Goal: Information Seeking & Learning: Learn about a topic

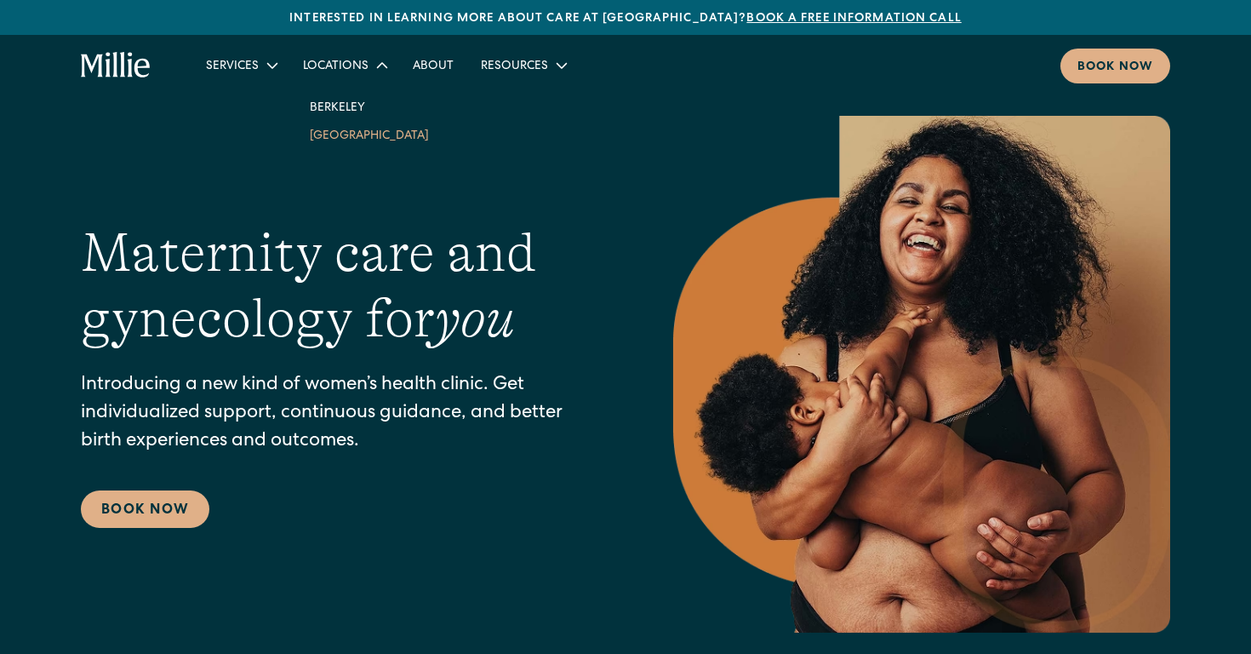
click at [361, 143] on link "[GEOGRAPHIC_DATA]" at bounding box center [369, 135] width 146 height 28
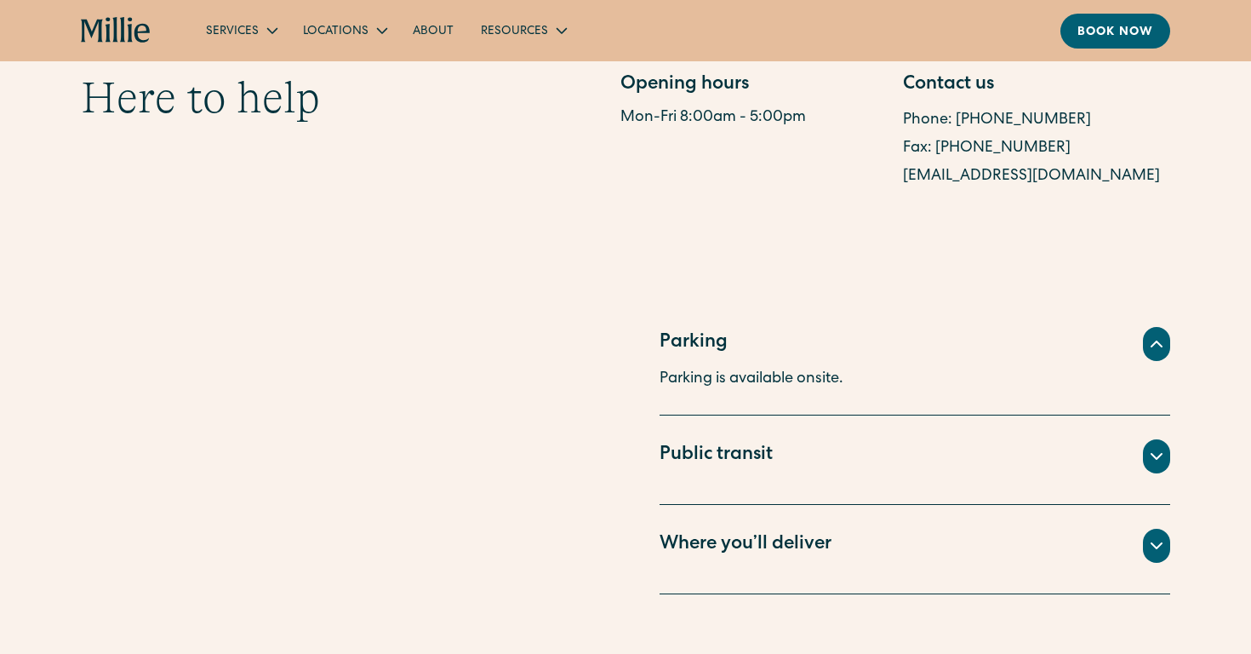
scroll to position [1157, 0]
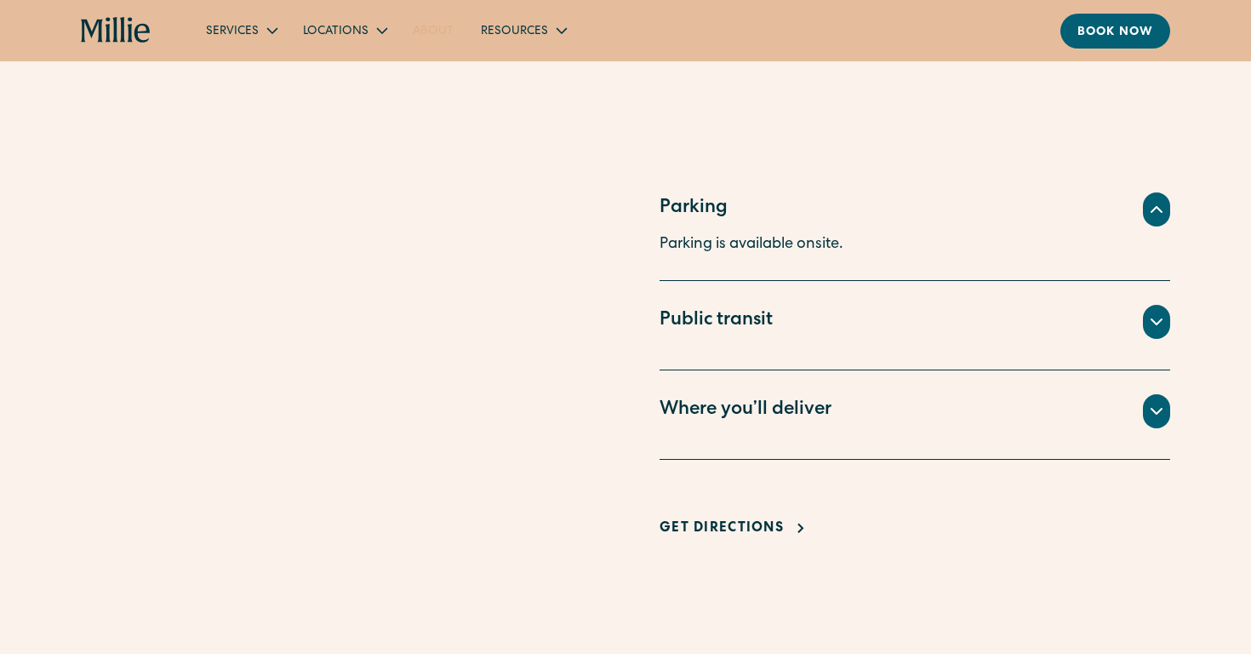
click at [435, 39] on link "About" at bounding box center [433, 30] width 68 height 28
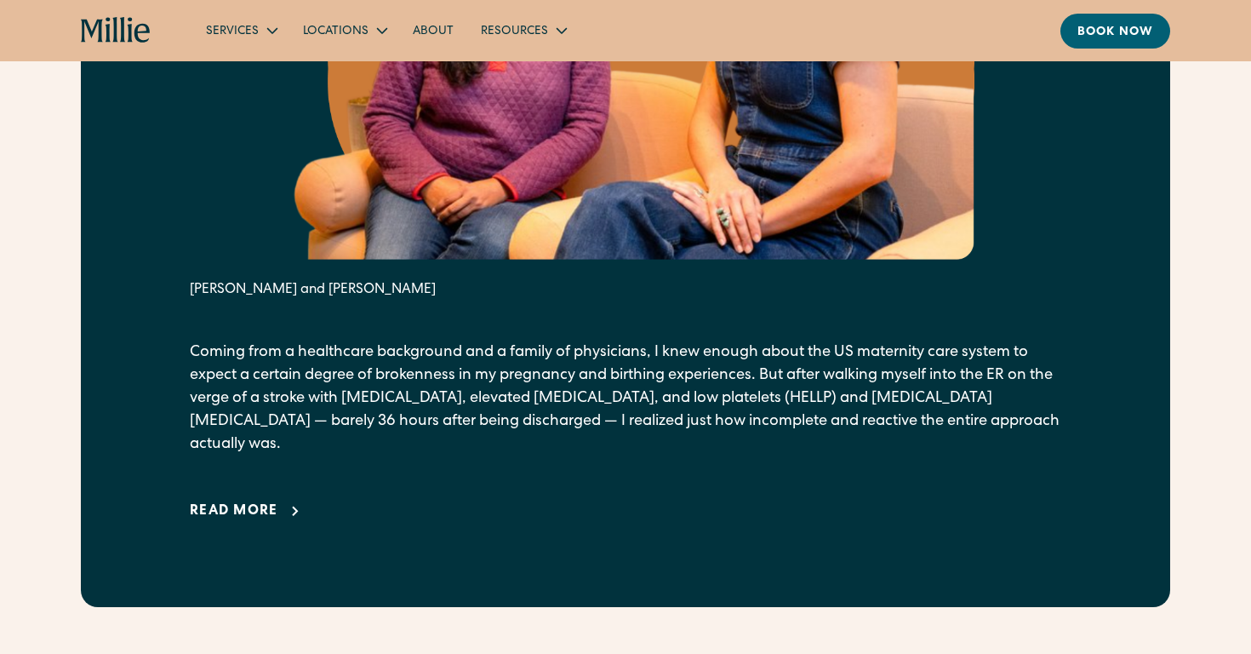
scroll to position [1104, 0]
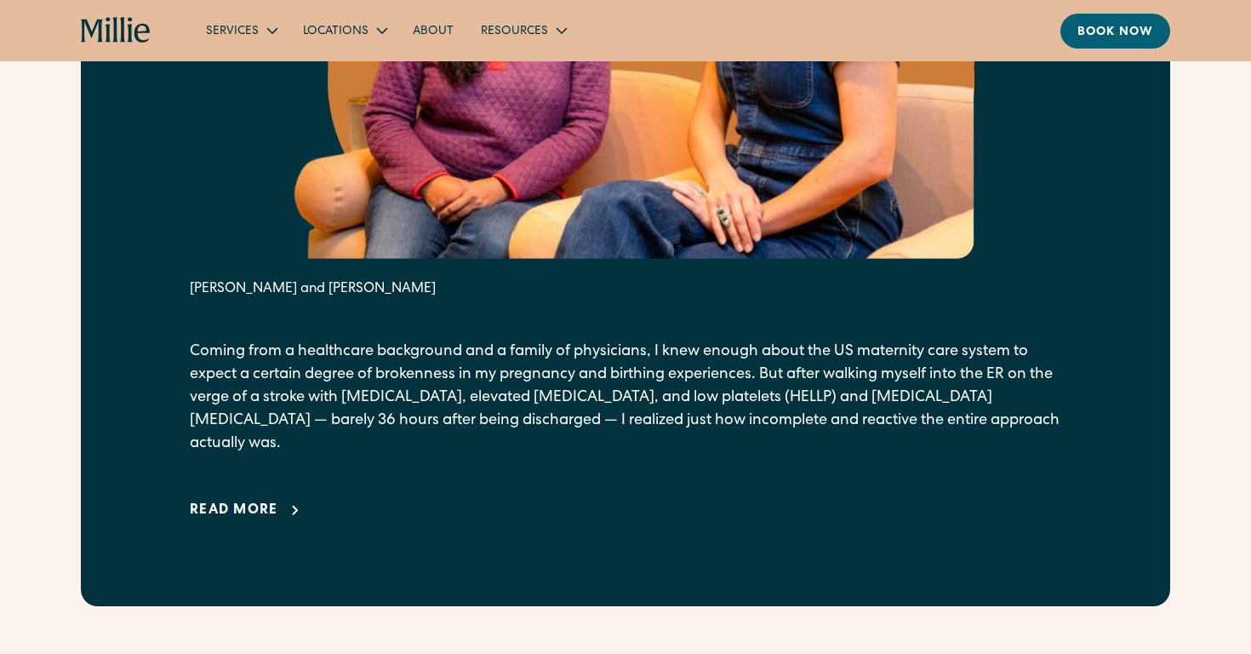
click at [224, 500] on div "Read more" at bounding box center [234, 510] width 89 height 20
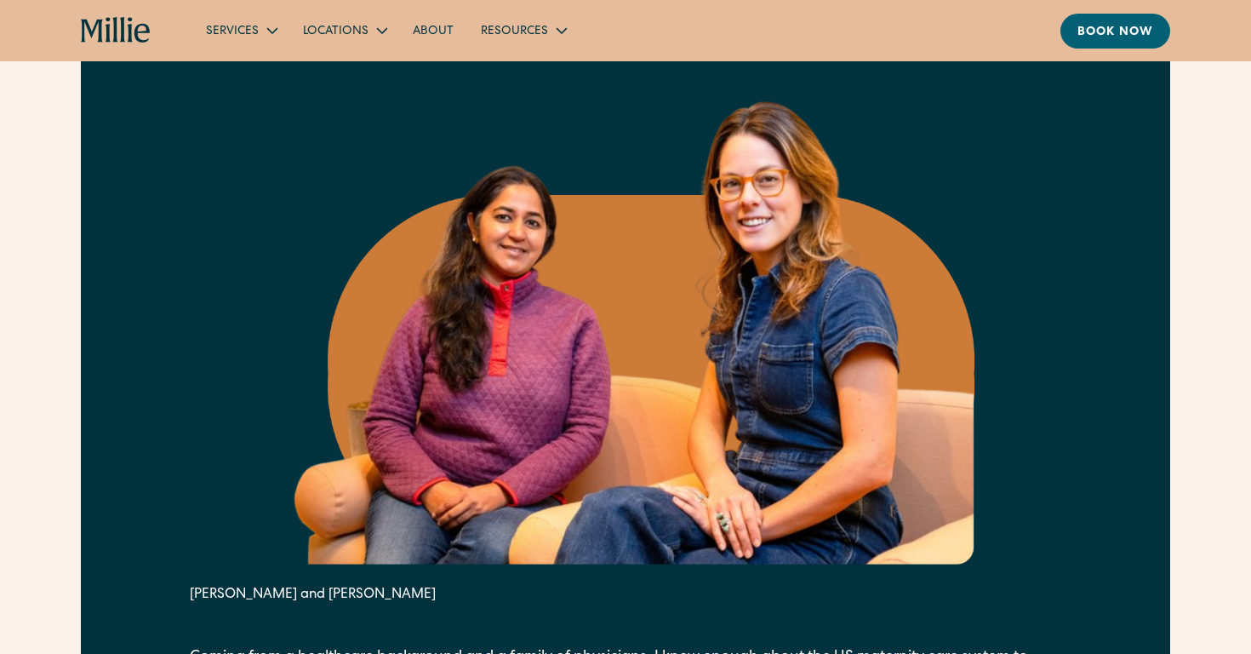
scroll to position [751, 0]
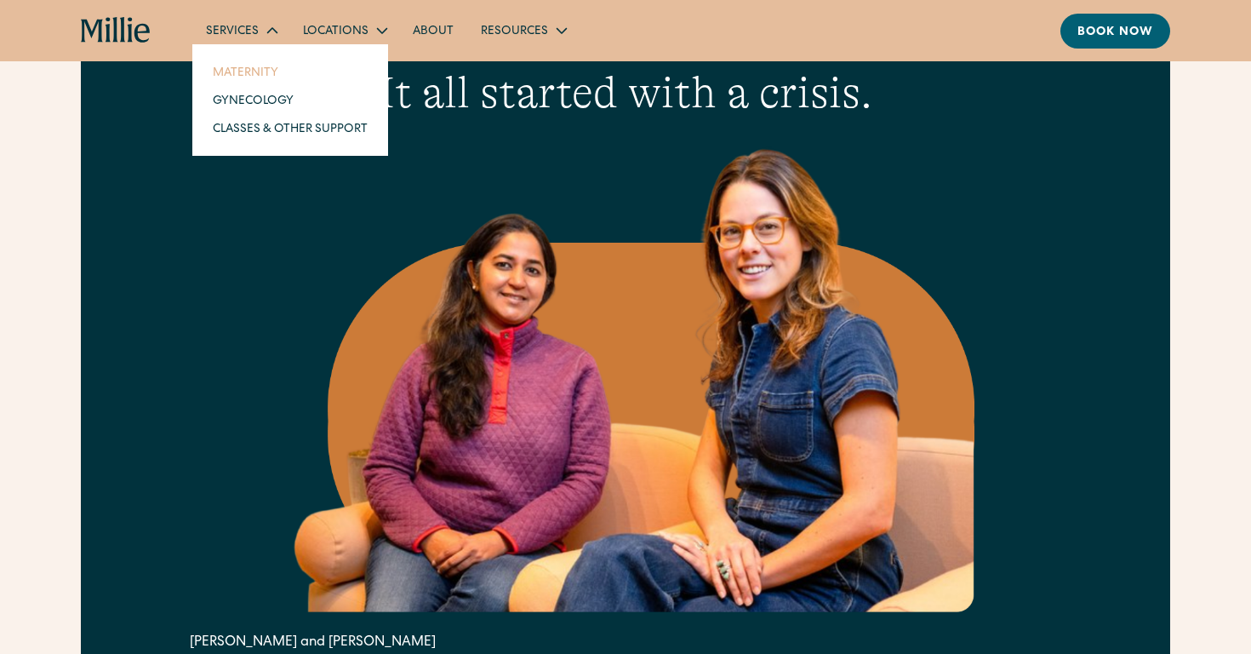
click at [258, 69] on link "Maternity" at bounding box center [290, 72] width 182 height 28
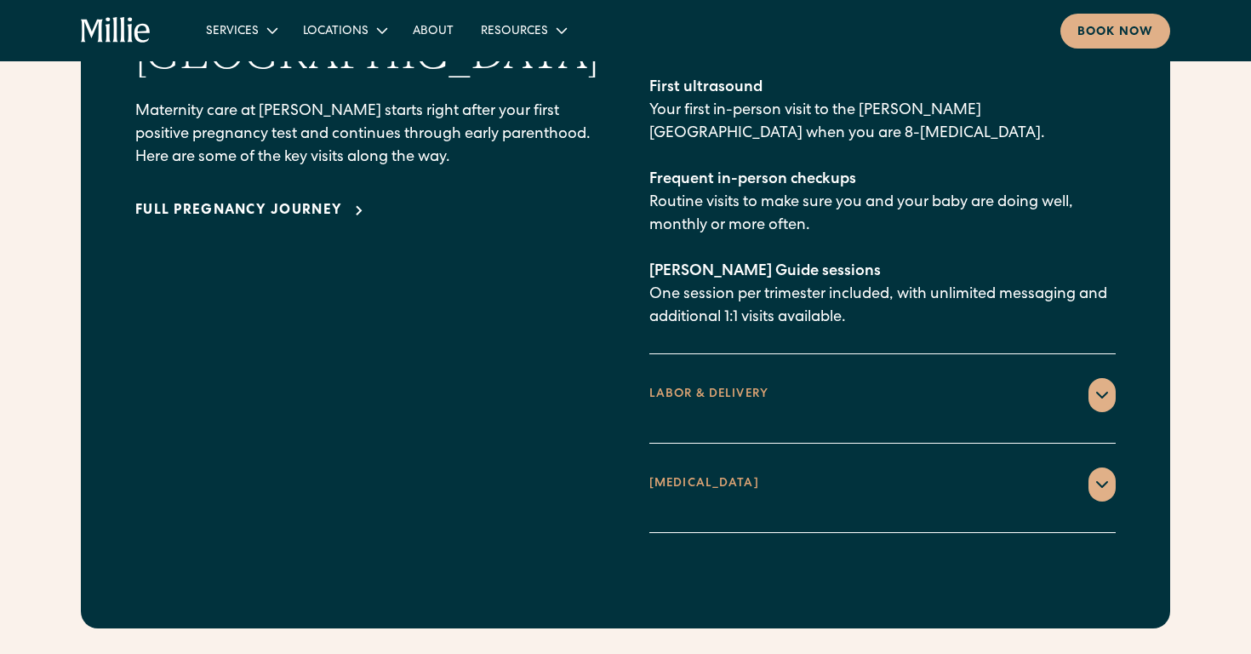
scroll to position [2728, 0]
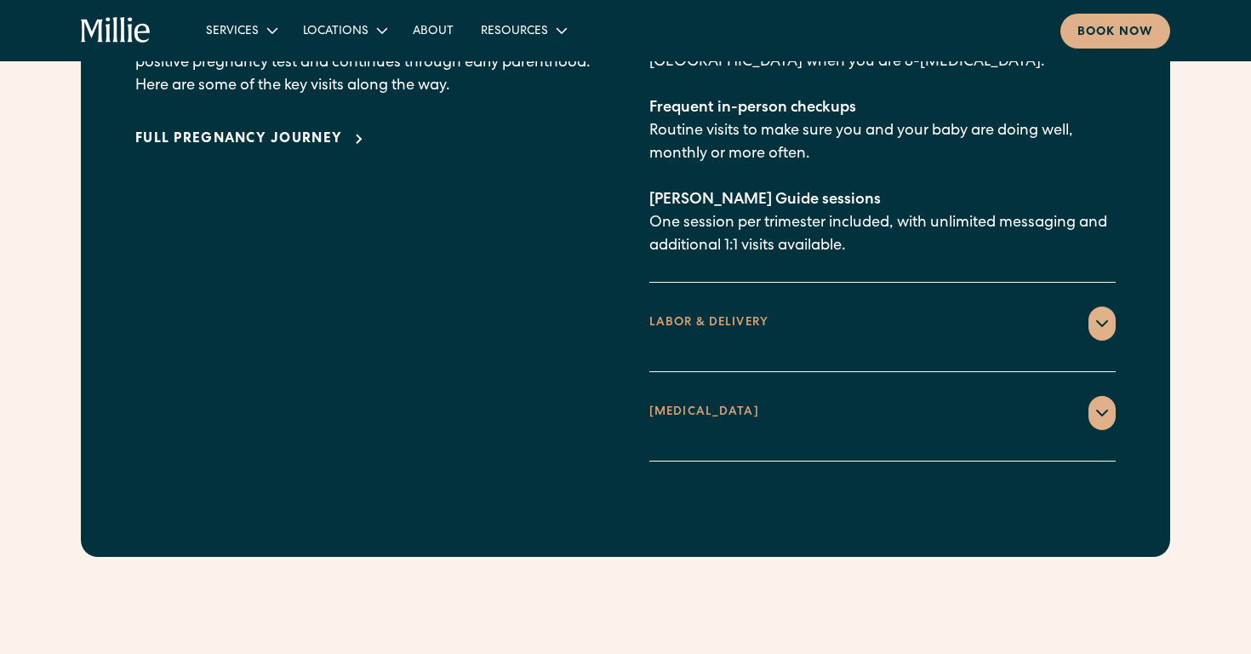
click at [701, 314] on div "LABOR & DELIVERY" at bounding box center [708, 323] width 119 height 18
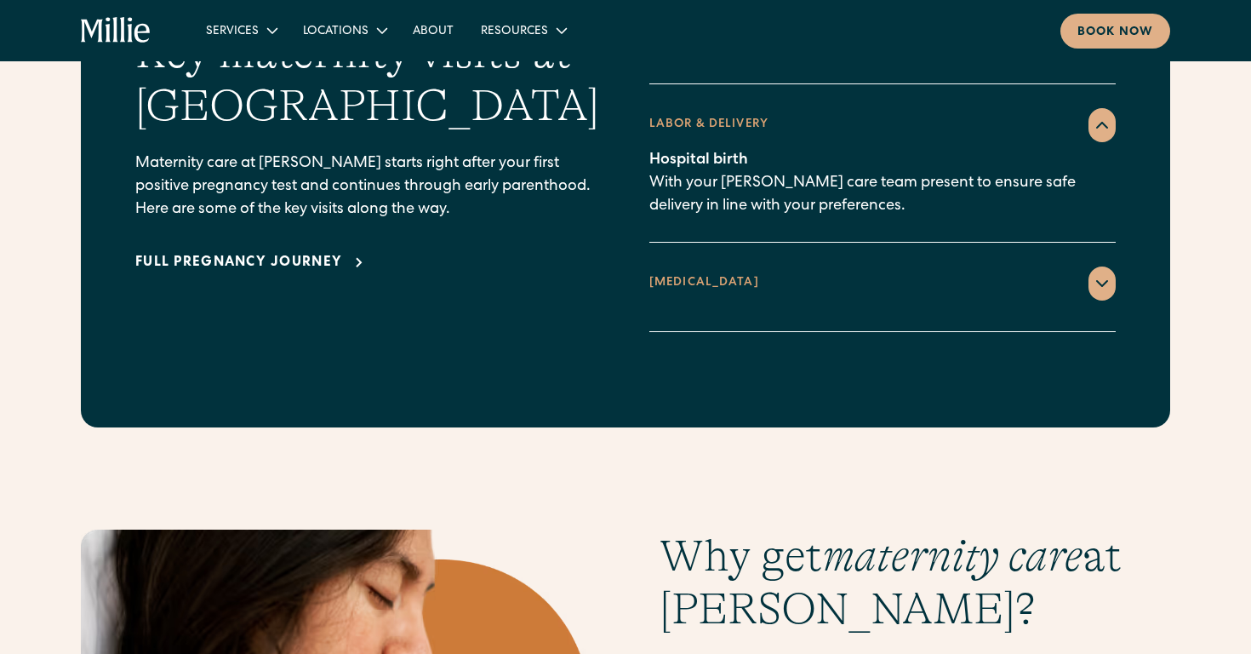
scroll to position [2602, 0]
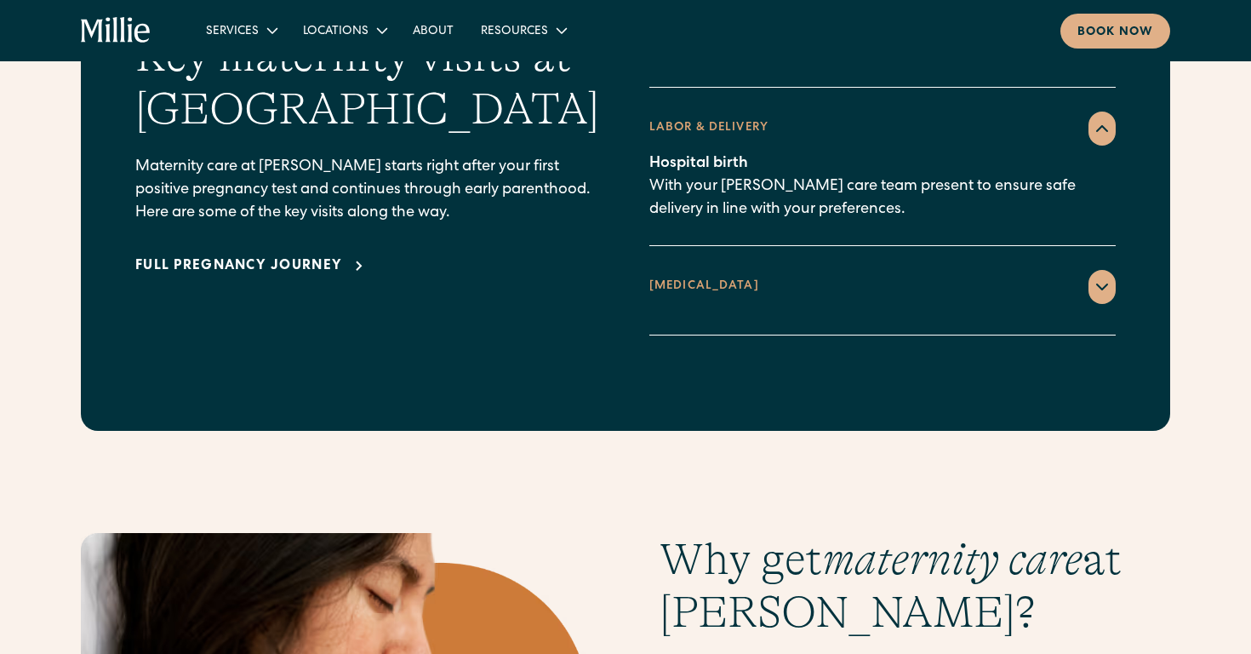
click at [335, 256] on div "Full pregnancy journey" at bounding box center [238, 266] width 207 height 20
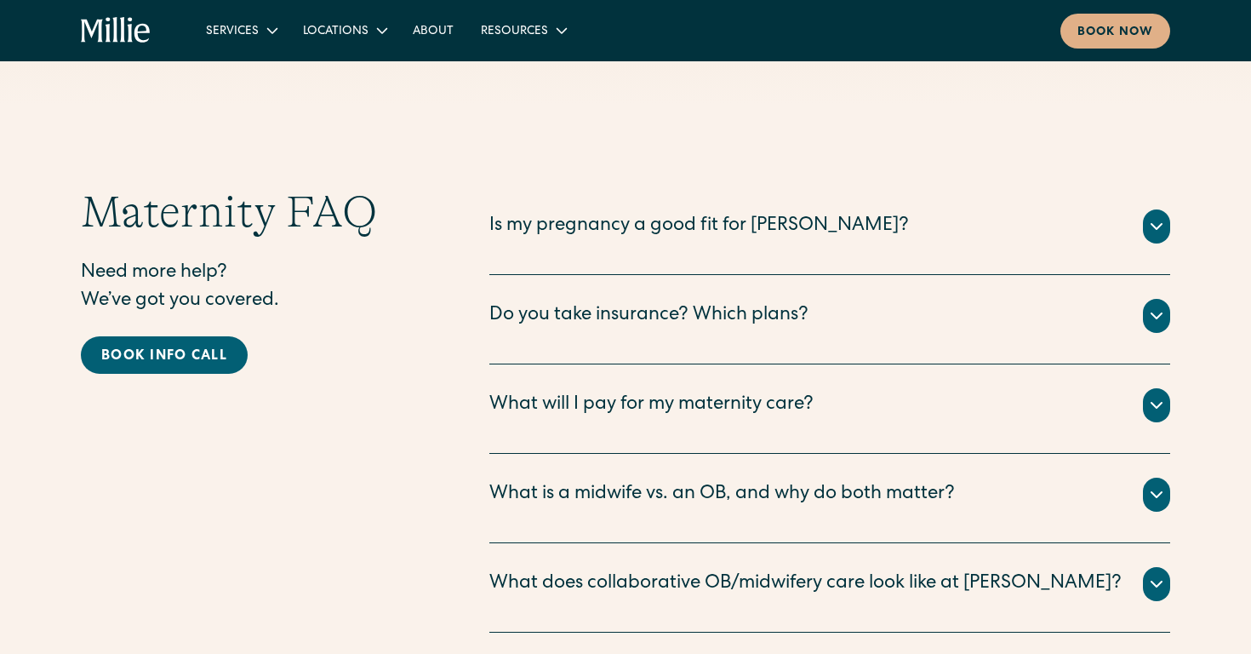
scroll to position [5354, 0]
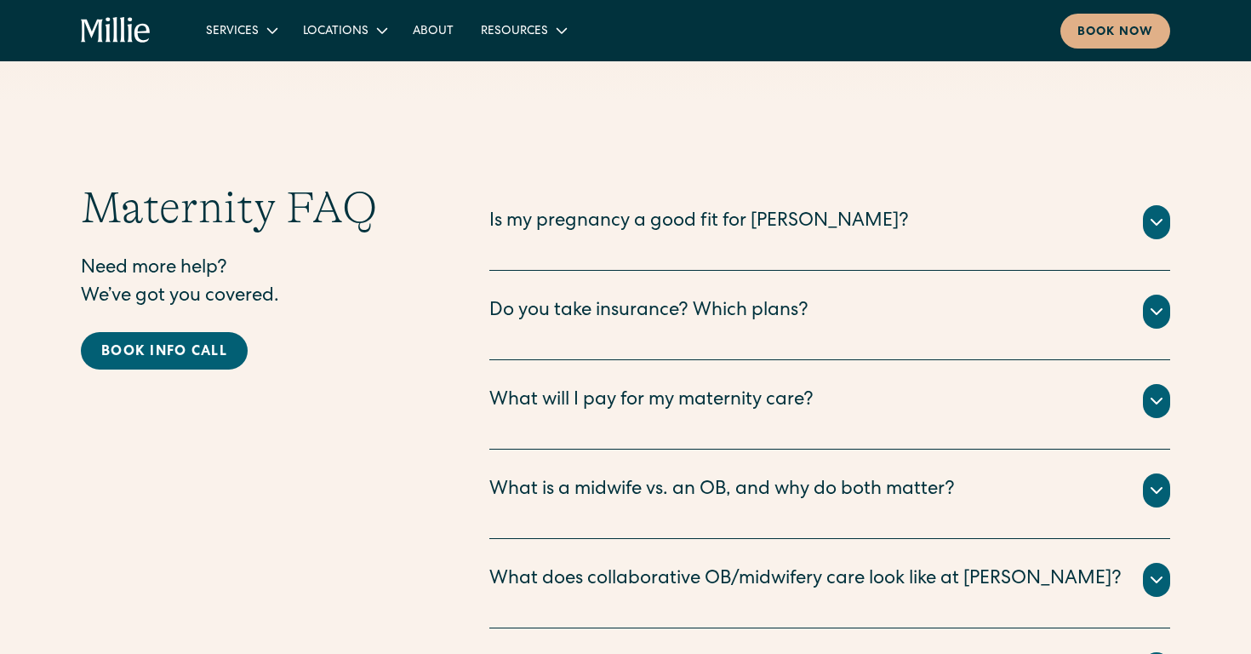
click at [611, 566] on div "What does collaborative OB/midwifery care look like at Millie?" at bounding box center [805, 580] width 632 height 28
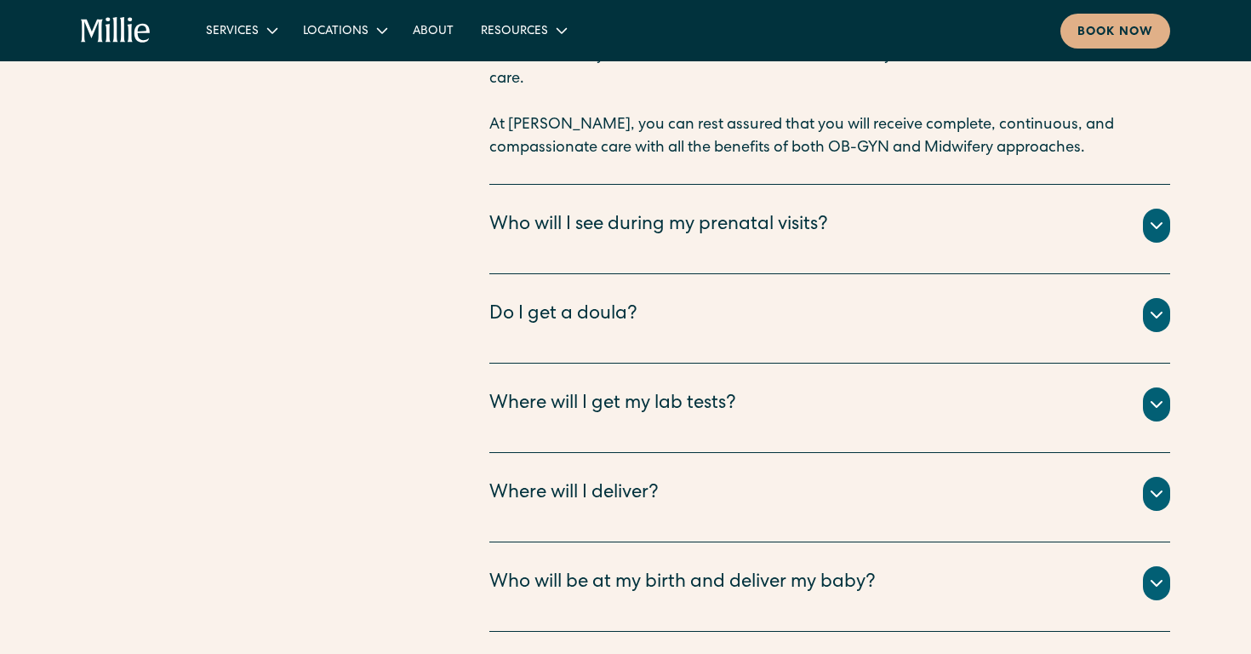
scroll to position [6282, 0]
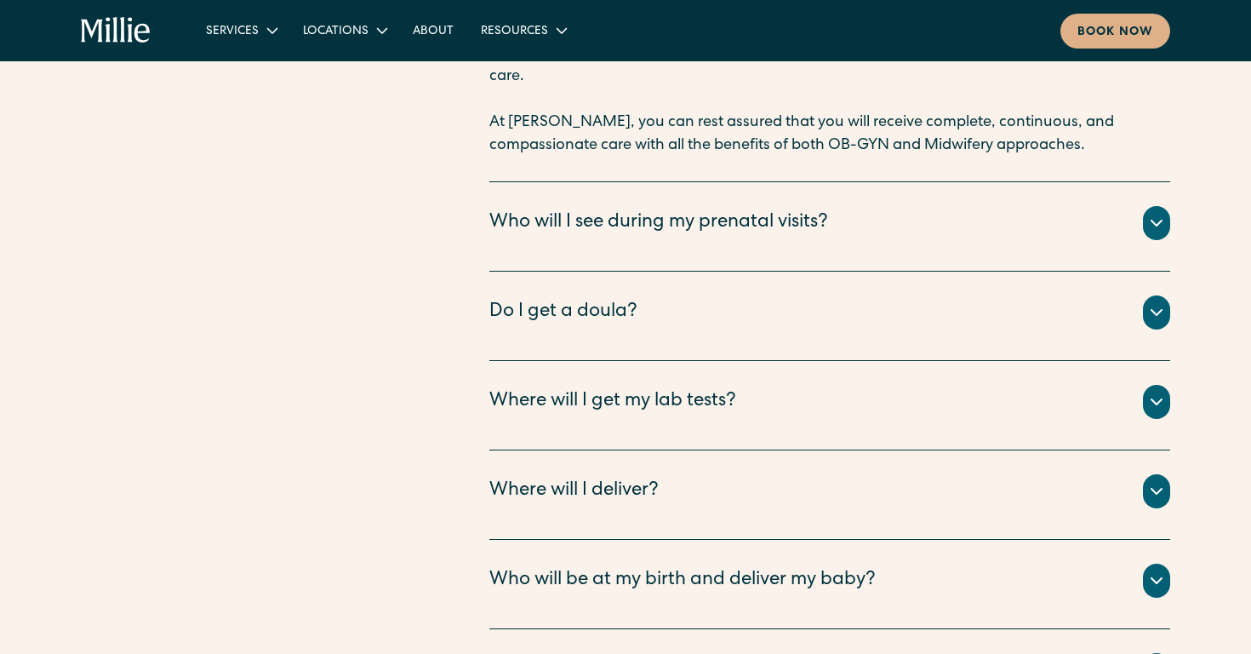
click at [608, 299] on div "Do I get a doula?" at bounding box center [563, 313] width 148 height 28
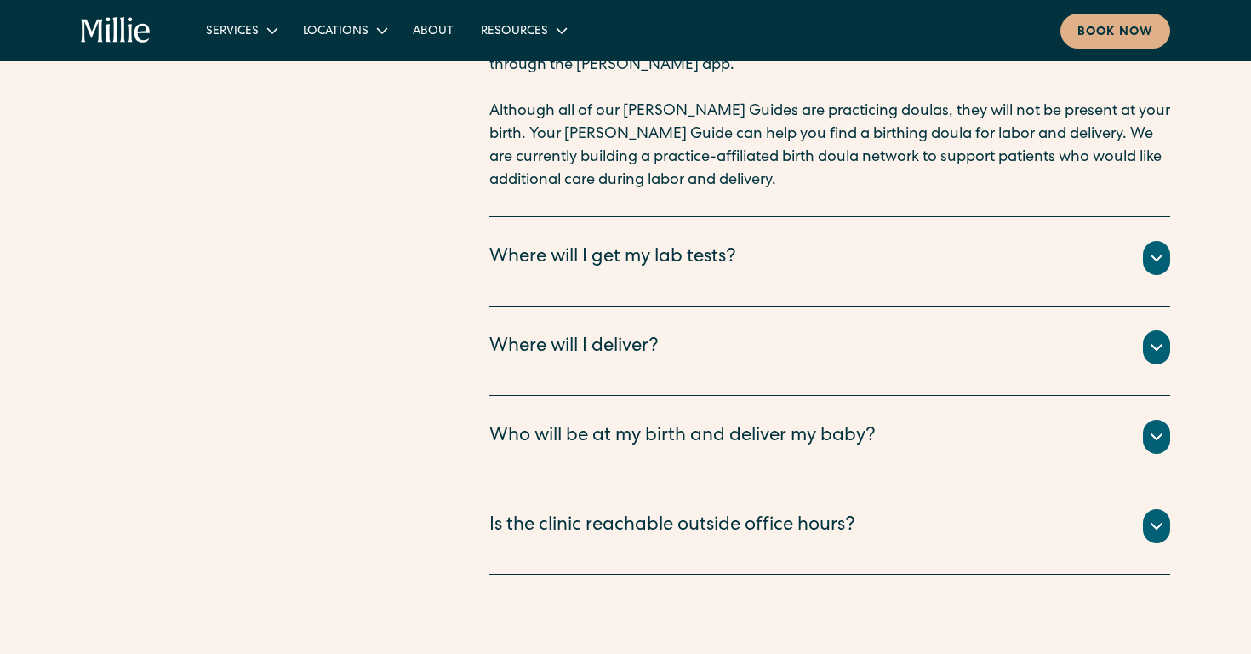
scroll to position [6636, 0]
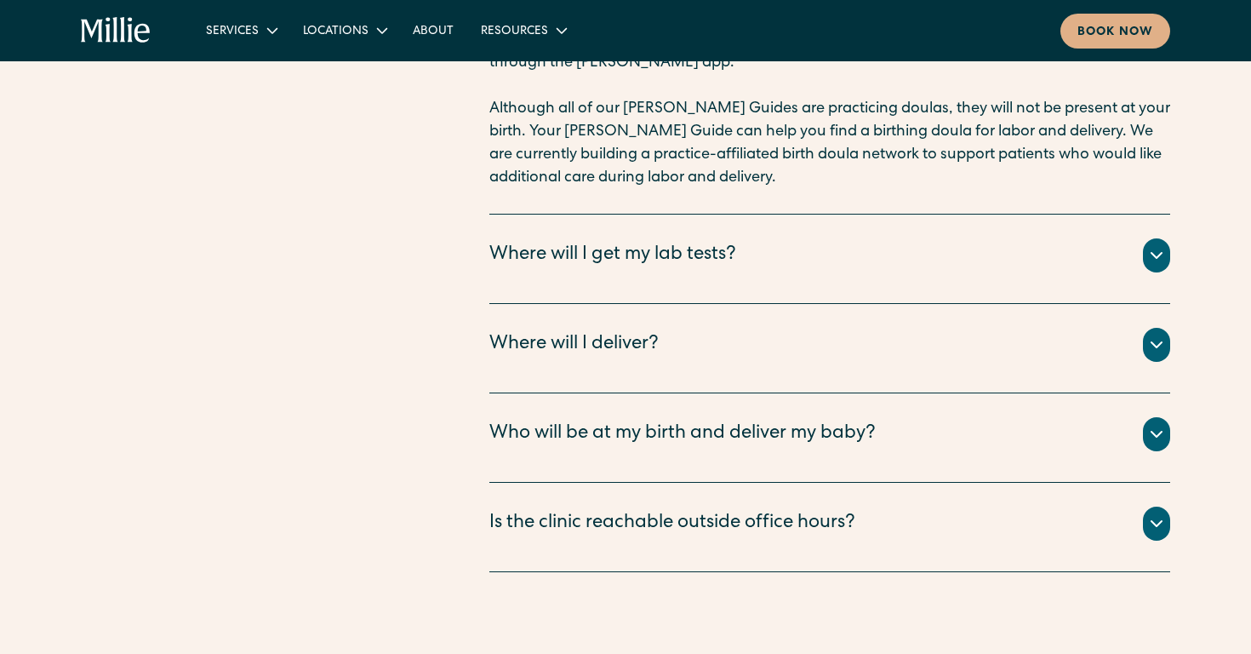
click at [613, 331] on div "Where will I deliver?" at bounding box center [573, 345] width 169 height 28
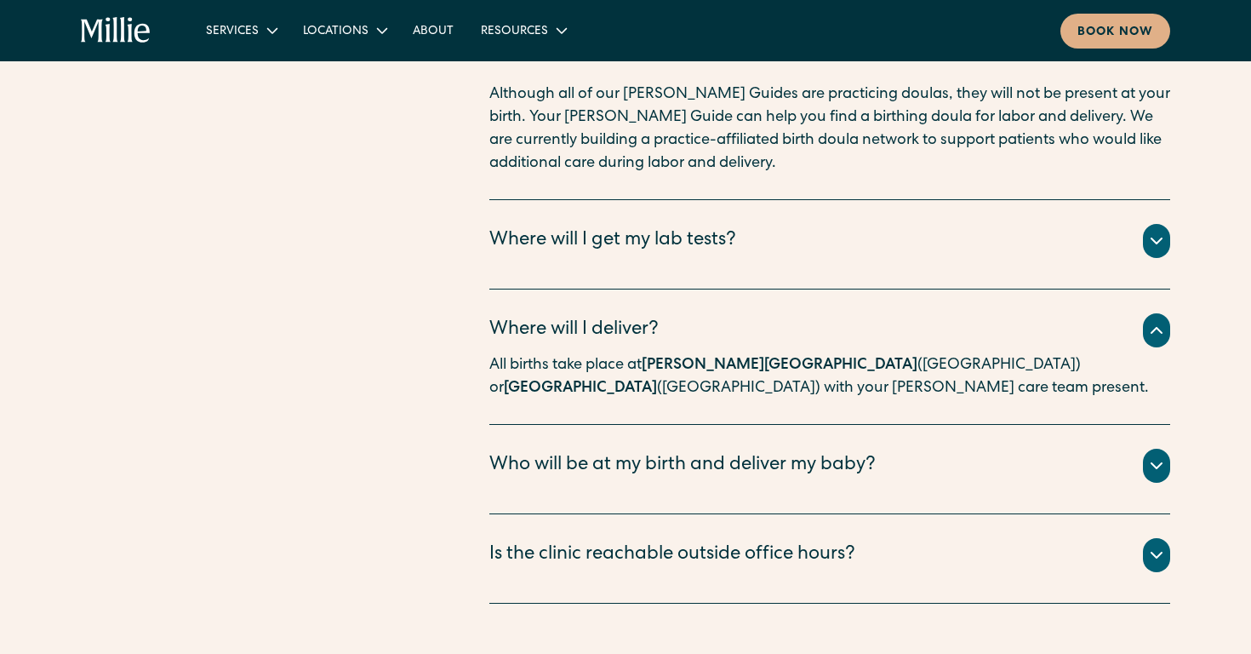
scroll to position [6654, 0]
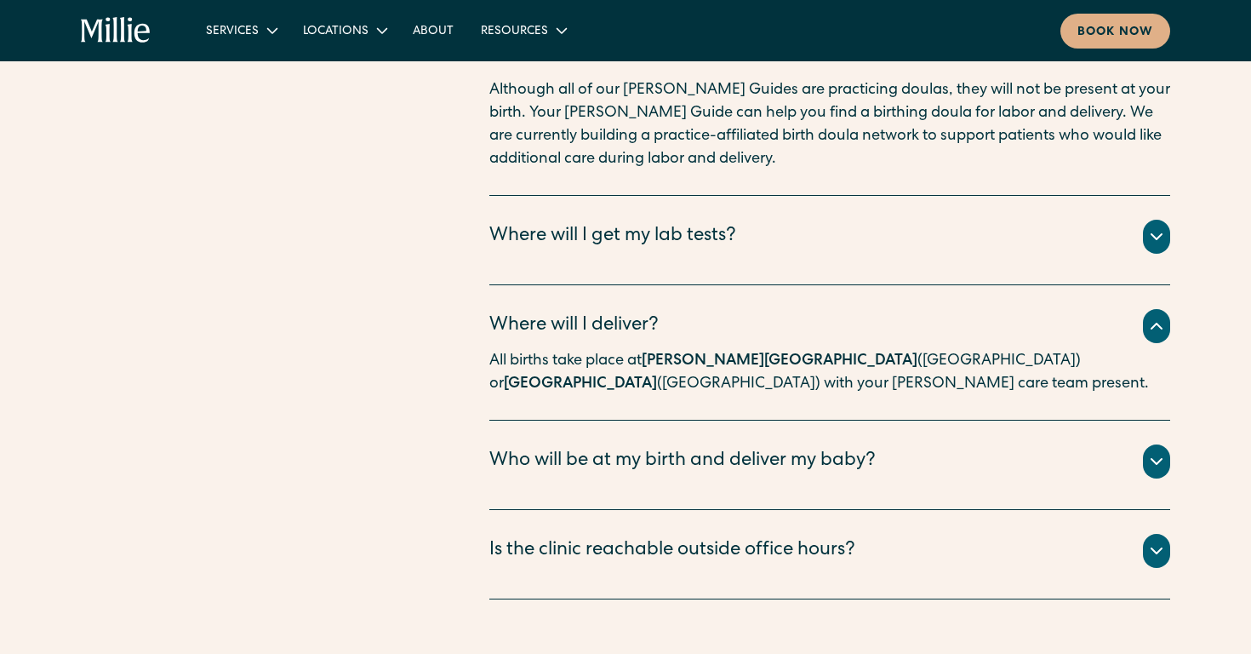
click at [635, 448] on div "Who will be at my birth and deliver my baby?" at bounding box center [682, 462] width 386 height 28
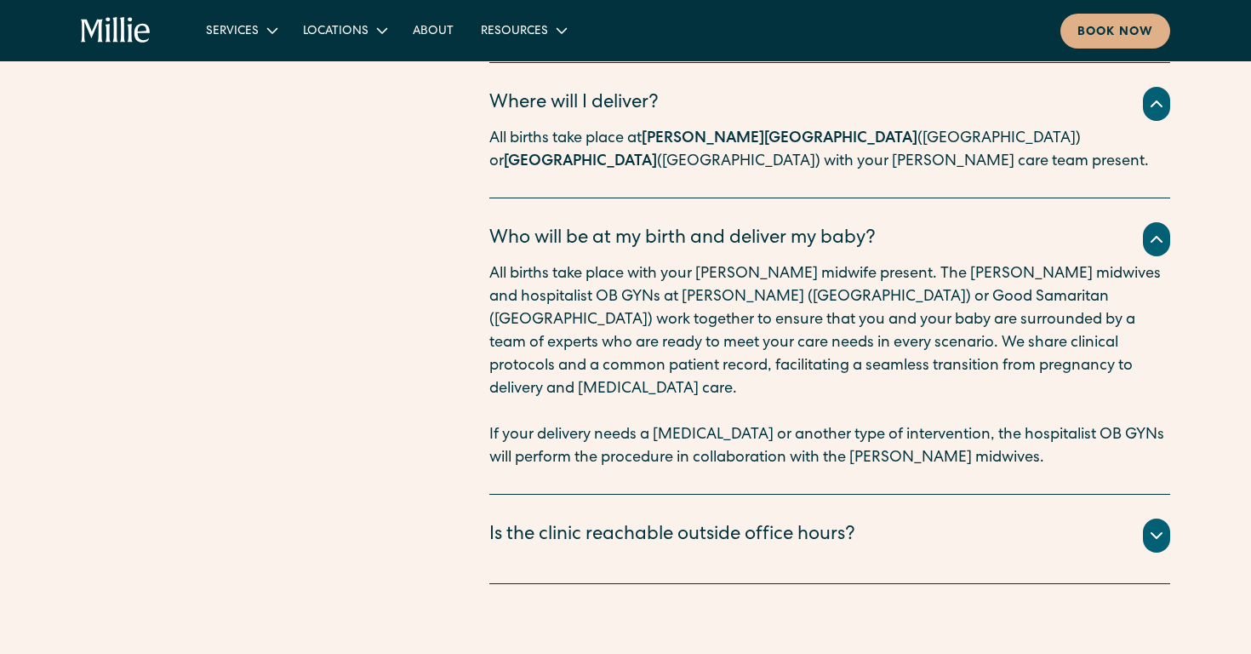
scroll to position [6879, 0]
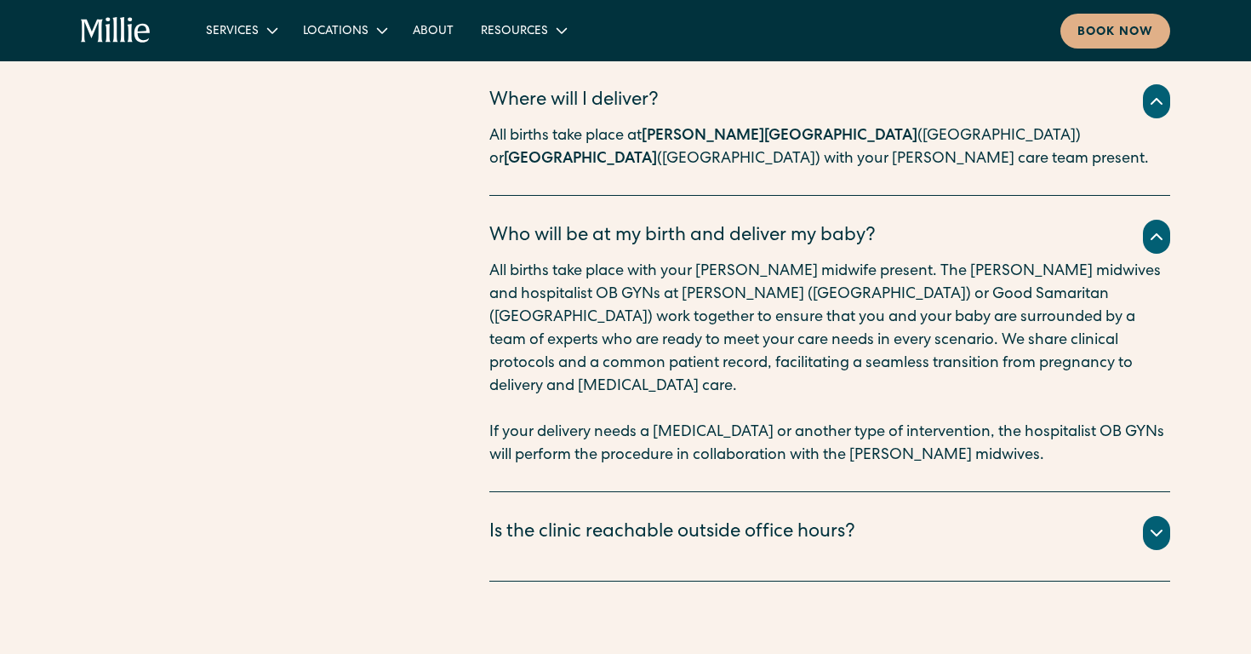
click at [645, 519] on div "Is the clinic reachable outside office hours?" at bounding box center [672, 533] width 366 height 28
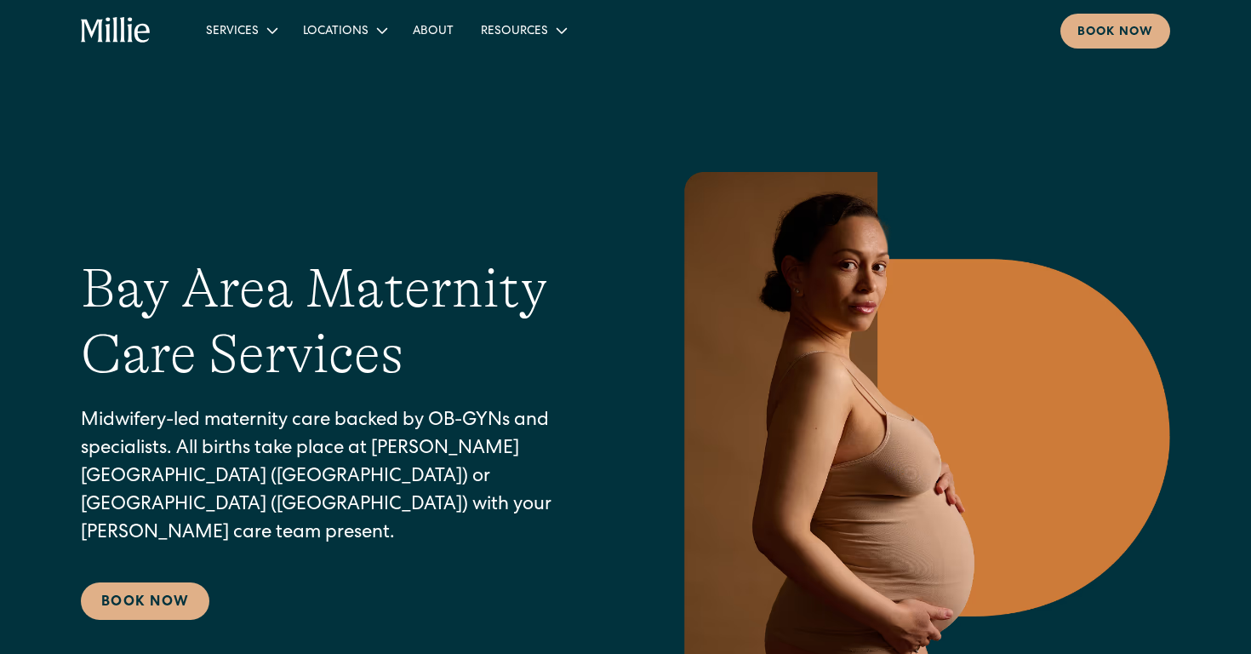
scroll to position [0, 0]
